Goal: Check status

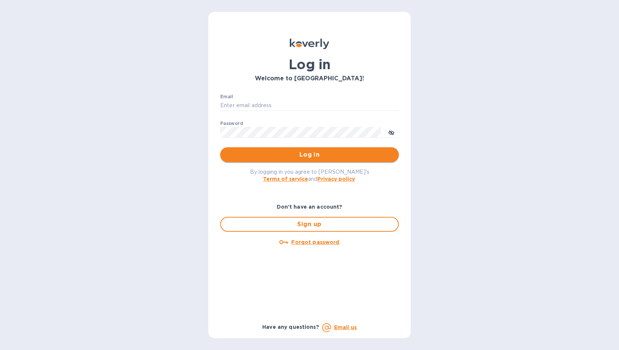
type input "[EMAIL_ADDRESS][DOMAIN_NAME]"
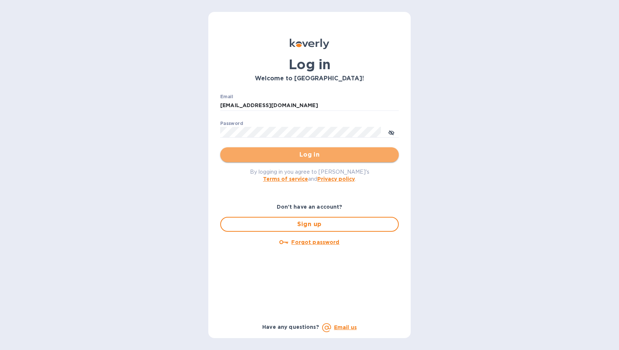
click at [263, 152] on span "Log in" at bounding box center [309, 154] width 167 height 9
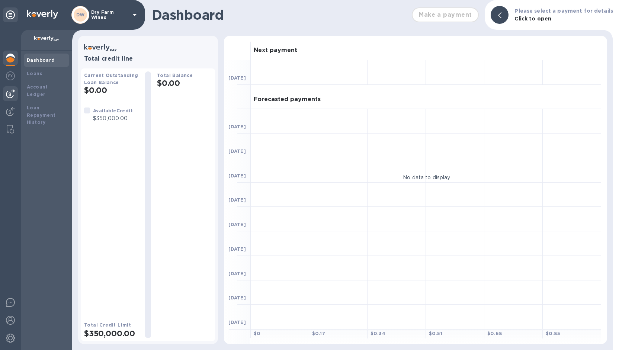
click at [14, 93] on img at bounding box center [10, 93] width 9 height 9
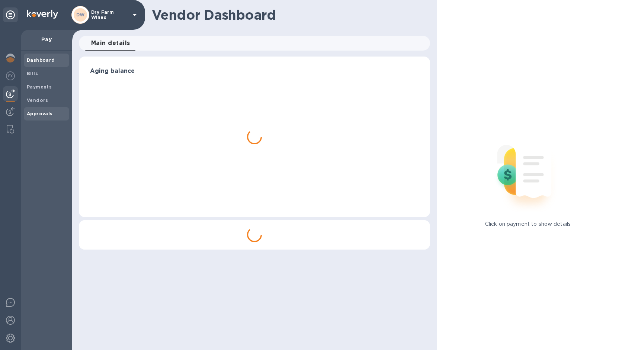
click at [38, 113] on b "Approvals" at bounding box center [40, 114] width 26 height 6
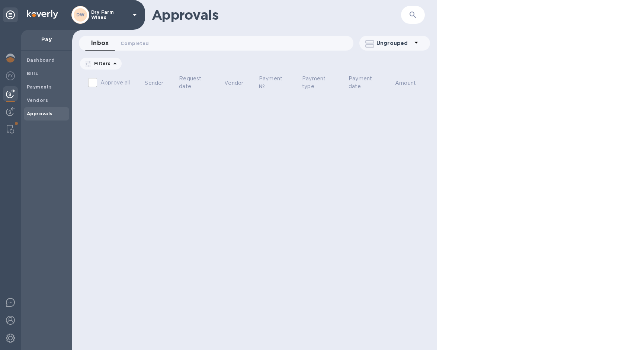
click at [94, 82] on input "Approve all" at bounding box center [93, 83] width 16 height 16
checkbox input "false"
click at [45, 90] on span "Payments" at bounding box center [39, 86] width 25 height 7
